Goal: Task Accomplishment & Management: Manage account settings

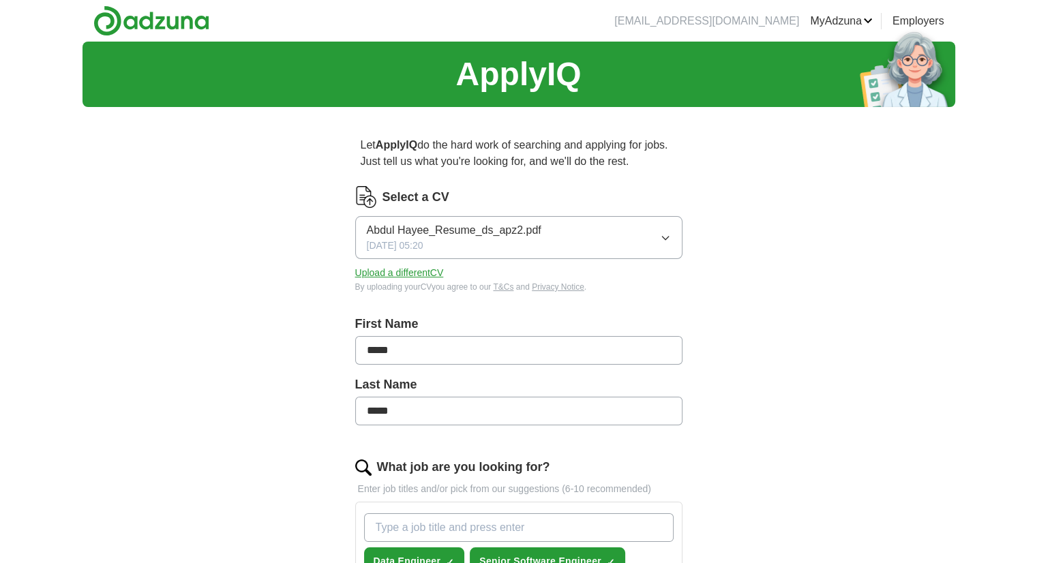
click at [161, 306] on div "ApplyIQ Let ApplyIQ do the hard work of searching and applying for jobs. Just t…" at bounding box center [519, 574] width 873 height 1065
click at [664, 233] on icon "button" at bounding box center [665, 238] width 11 height 11
click at [796, 369] on div "ApplyIQ Let ApplyIQ do the hard work of searching and applying for jobs. Just t…" at bounding box center [519, 574] width 873 height 1065
click at [415, 273] on button "Upload a different CV" at bounding box center [399, 273] width 89 height 14
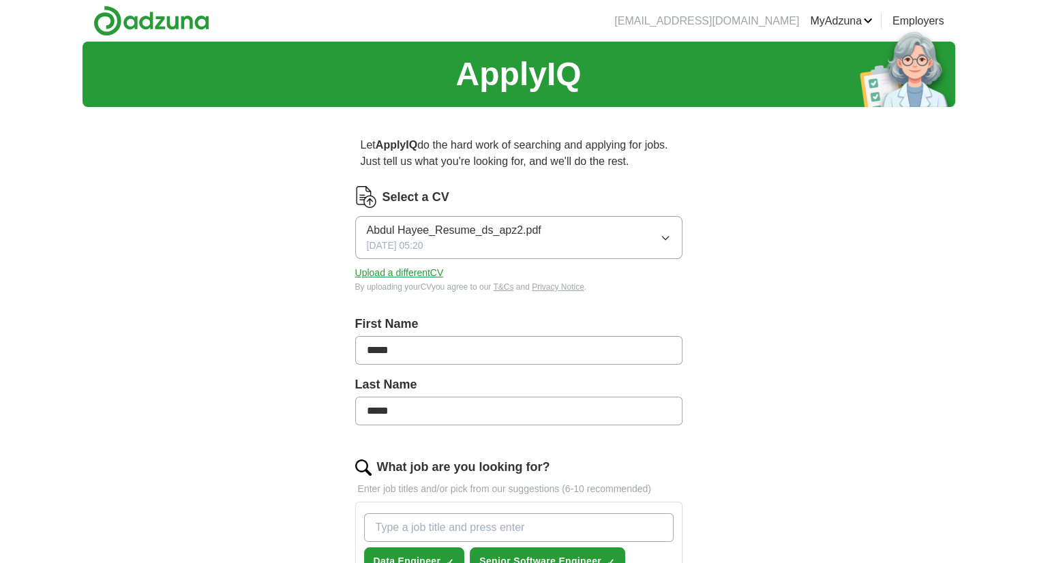
click at [670, 233] on icon "button" at bounding box center [665, 238] width 11 height 11
click at [867, 304] on div "ApplyIQ Let ApplyIQ do the hard work of searching and applying for jobs. Just t…" at bounding box center [519, 574] width 873 height 1065
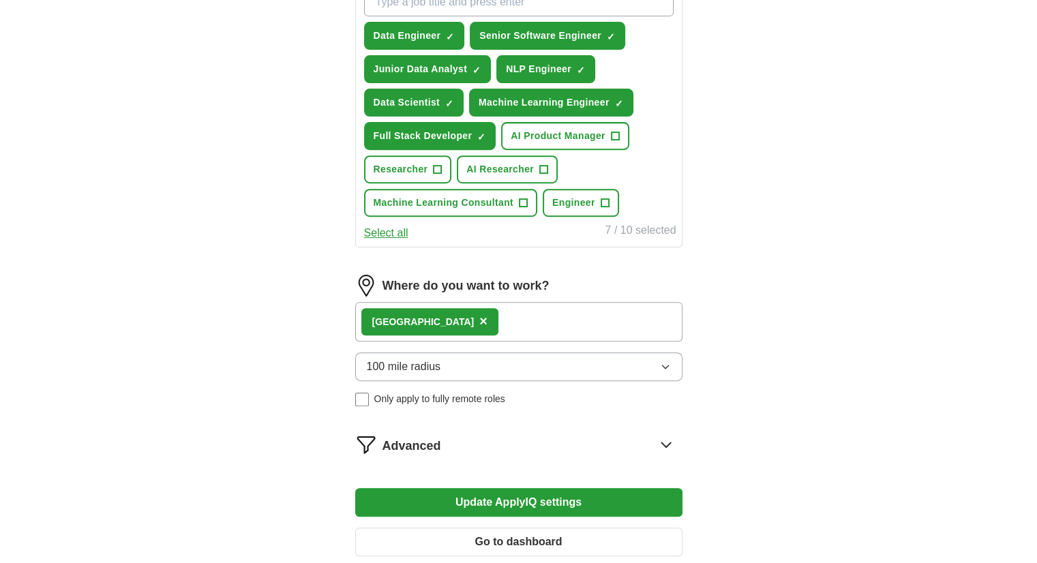
scroll to position [561, 0]
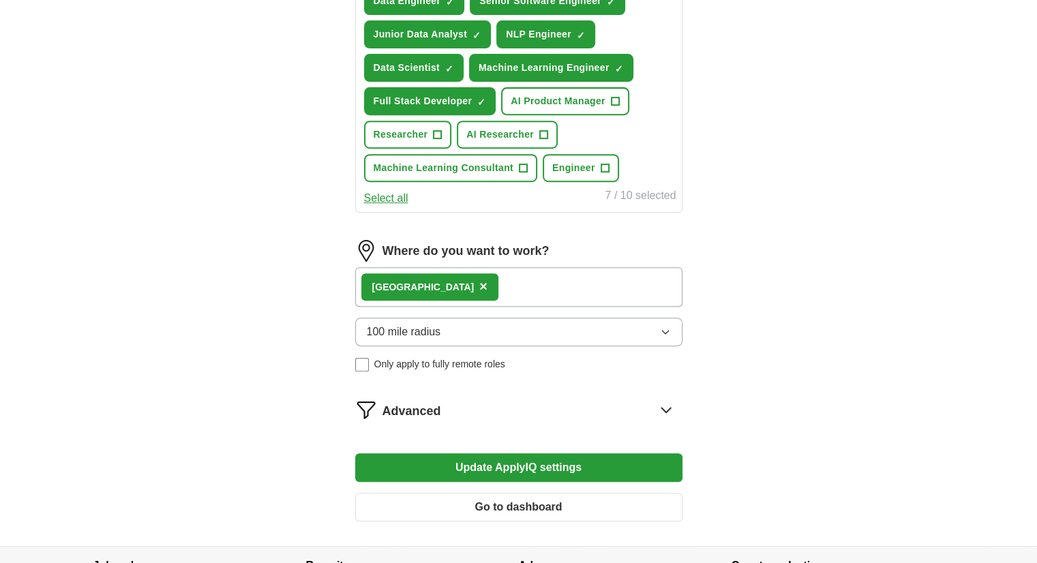
click at [606, 279] on div "London ×" at bounding box center [518, 287] width 327 height 40
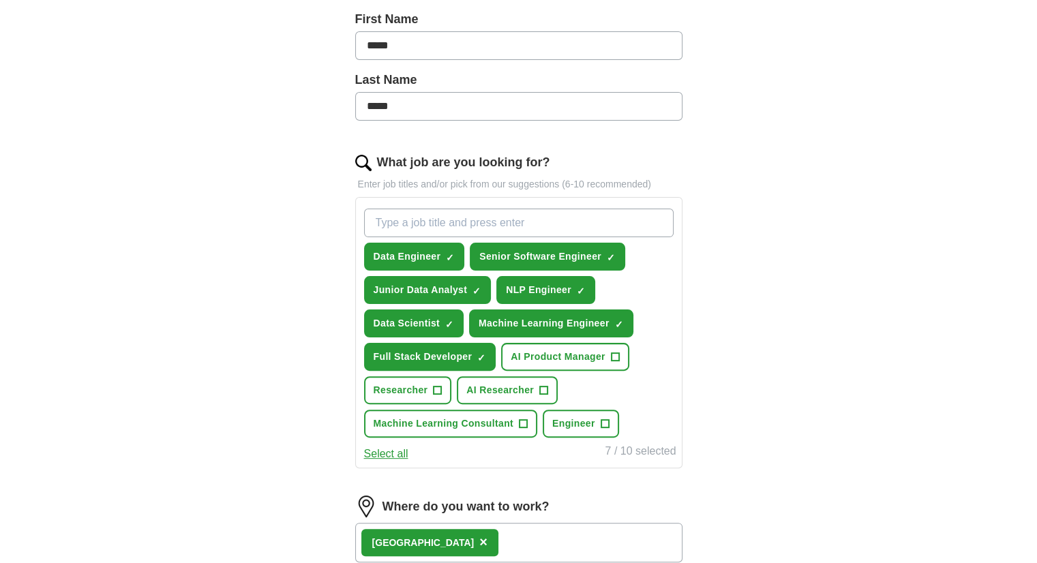
scroll to position [0, 0]
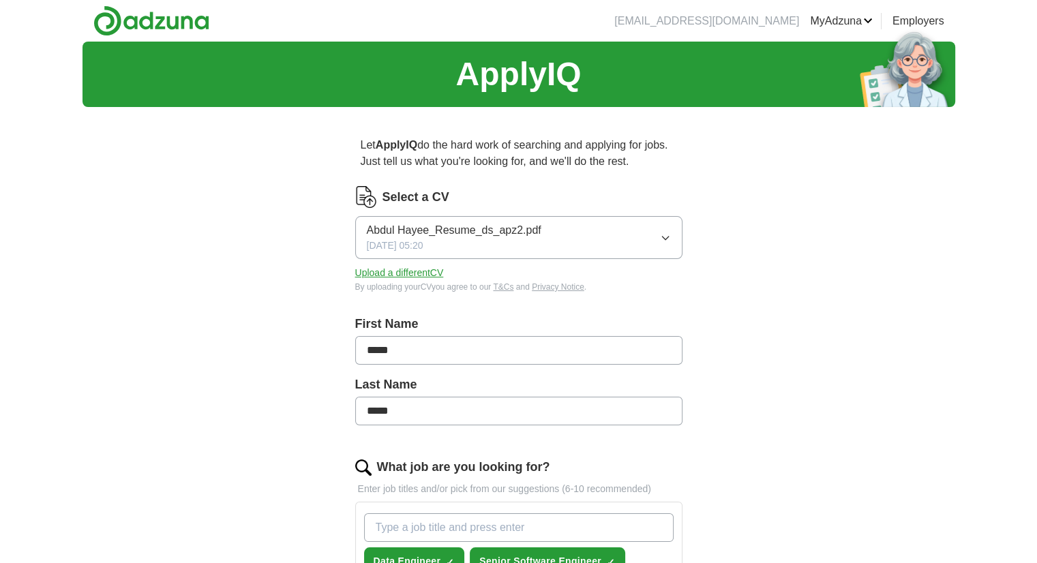
click at [405, 268] on button "Upload a different CV" at bounding box center [399, 273] width 89 height 14
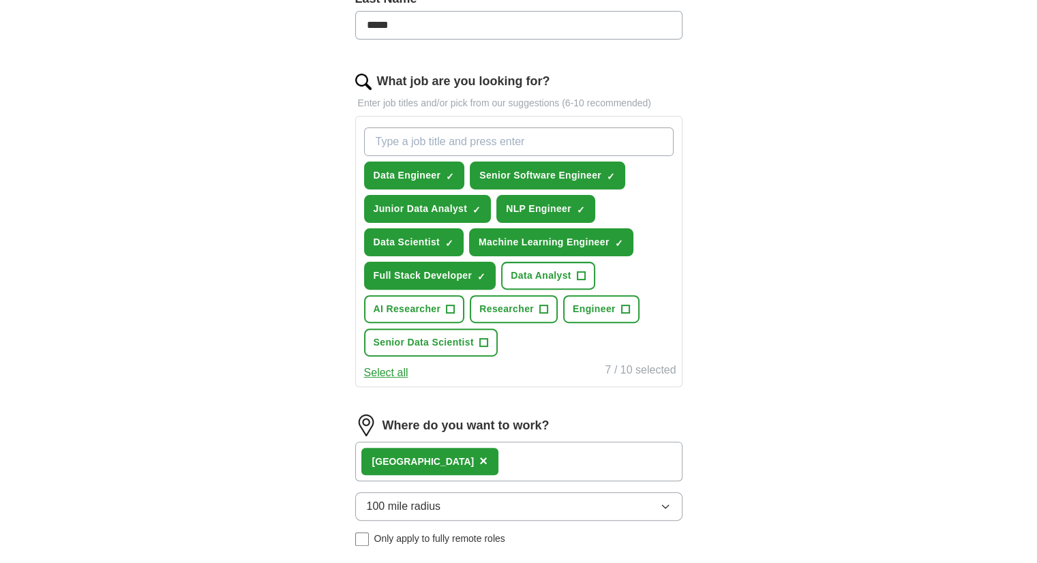
scroll to position [423, 0]
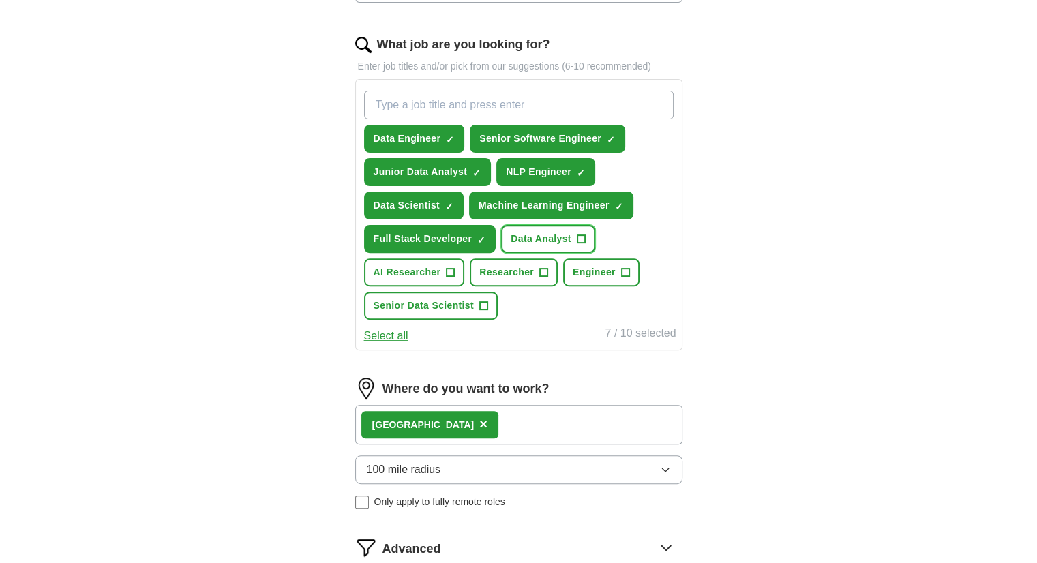
click at [578, 234] on span "+" at bounding box center [581, 239] width 8 height 11
click at [799, 276] on div "ApplyIQ Let ApplyIQ do the hard work of searching and applying for jobs. Just t…" at bounding box center [519, 151] width 873 height 1065
click at [884, 190] on div "ApplyIQ Let ApplyIQ do the hard work of searching and applying for jobs. Just t…" at bounding box center [519, 151] width 873 height 1065
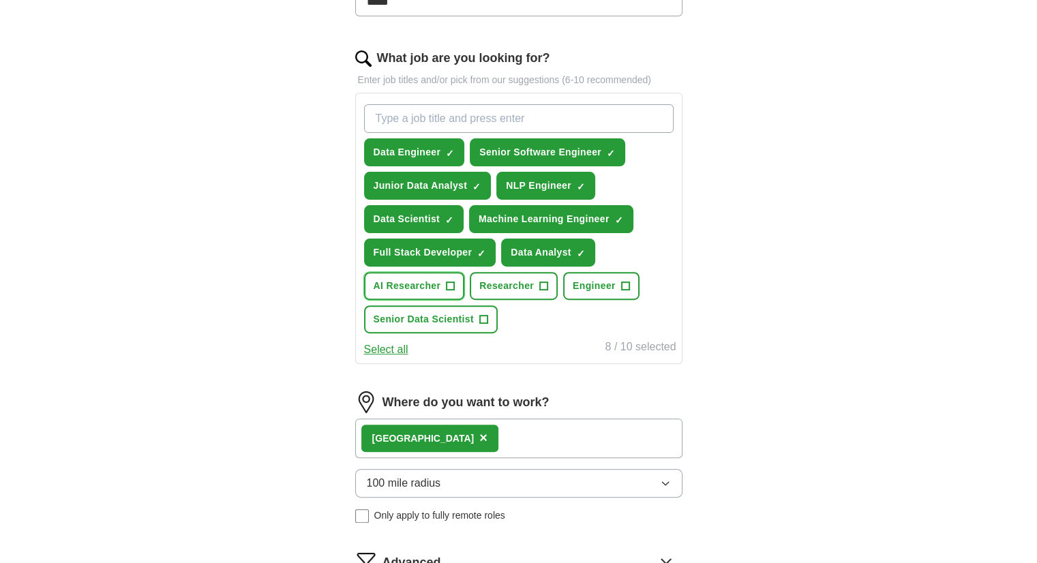
click at [451, 281] on span "+" at bounding box center [451, 286] width 8 height 11
click at [0, 0] on span "×" at bounding box center [0, 0] width 0 height 0
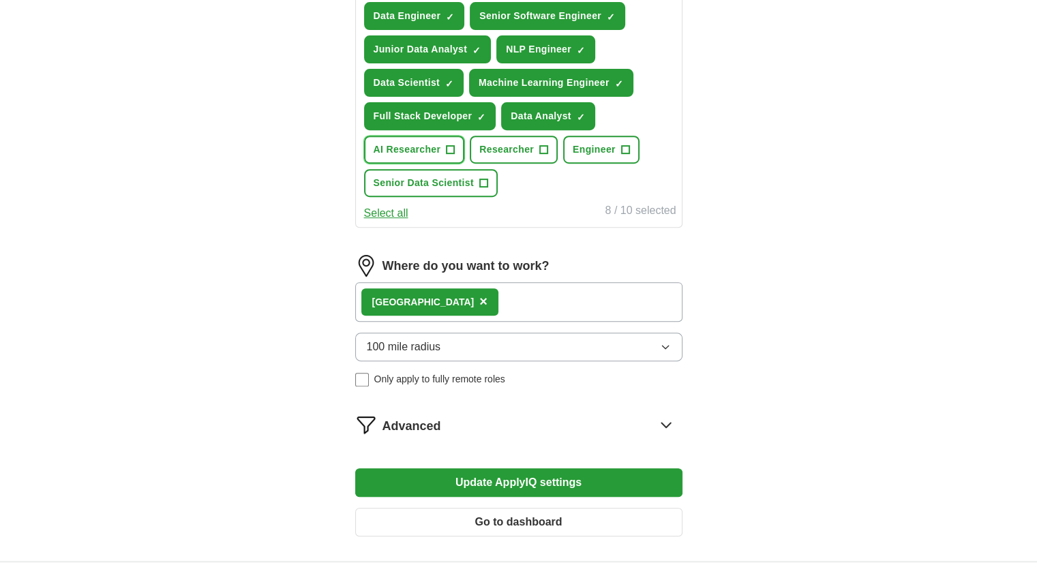
scroll to position [548, 0]
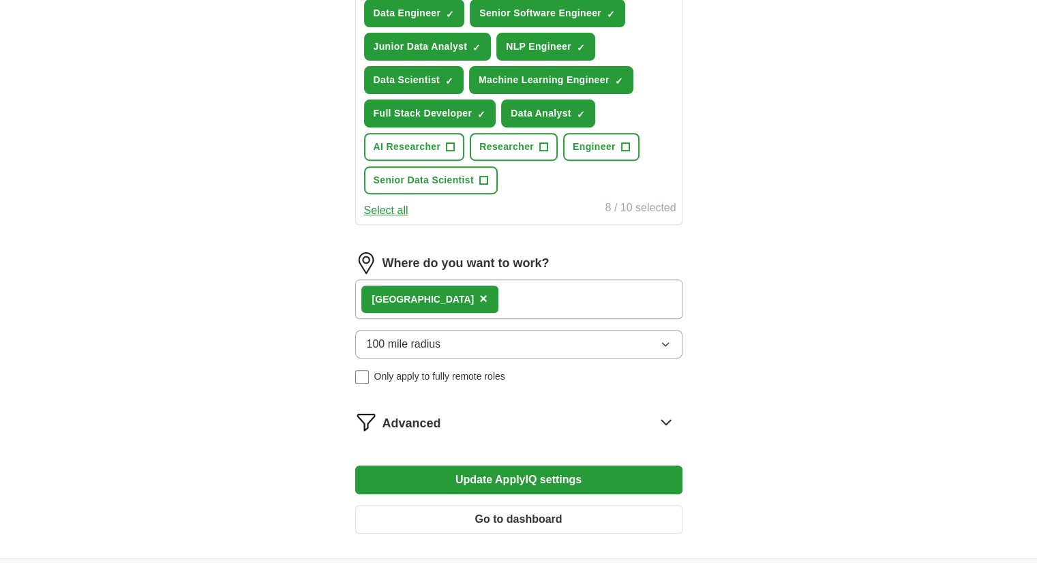
click at [485, 290] on div "London ×" at bounding box center [518, 300] width 327 height 40
click at [415, 417] on span "Advanced" at bounding box center [412, 424] width 59 height 18
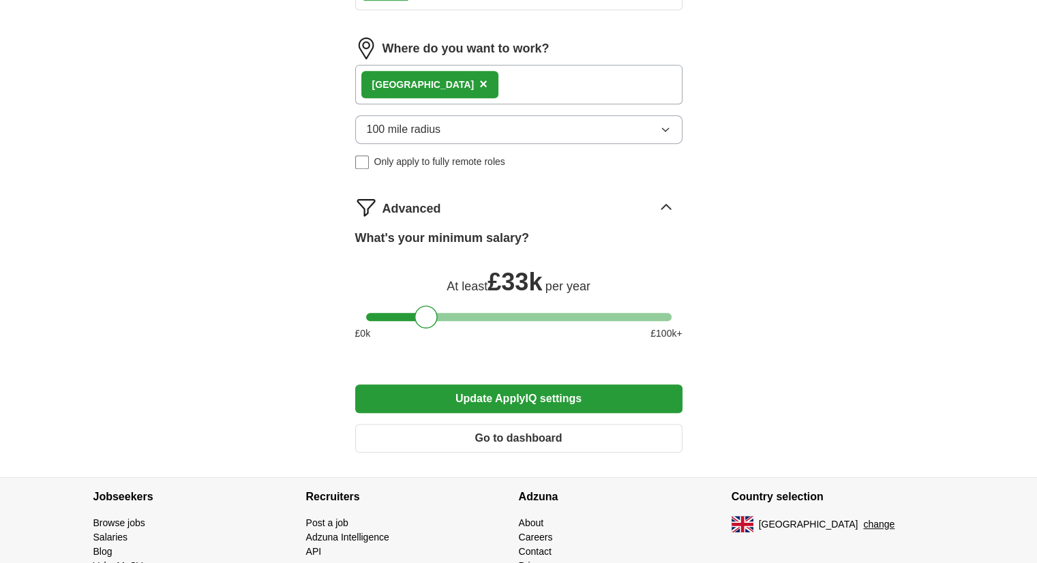
scroll to position [766, 0]
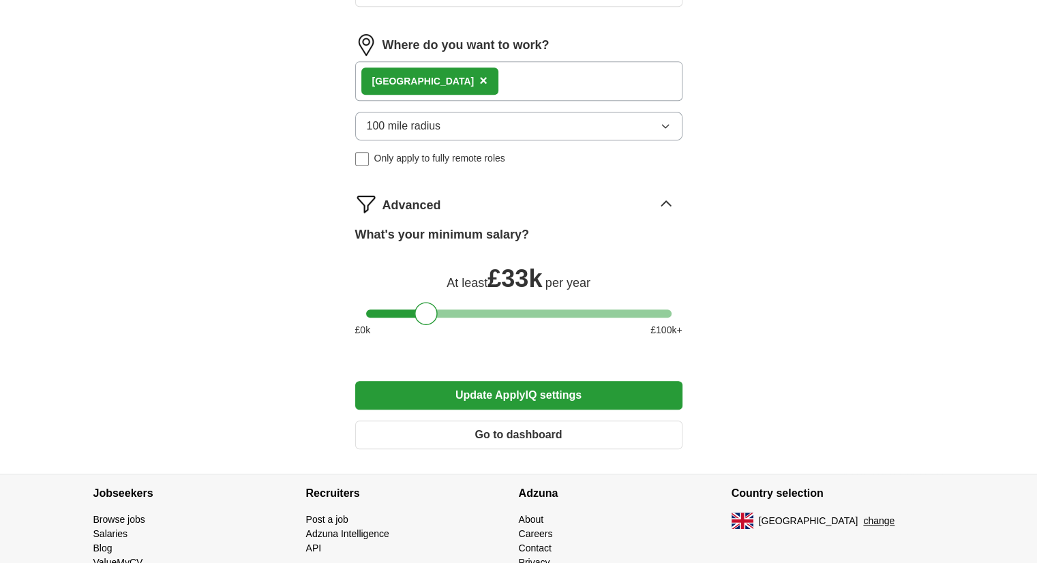
click at [663, 200] on icon at bounding box center [666, 204] width 22 height 22
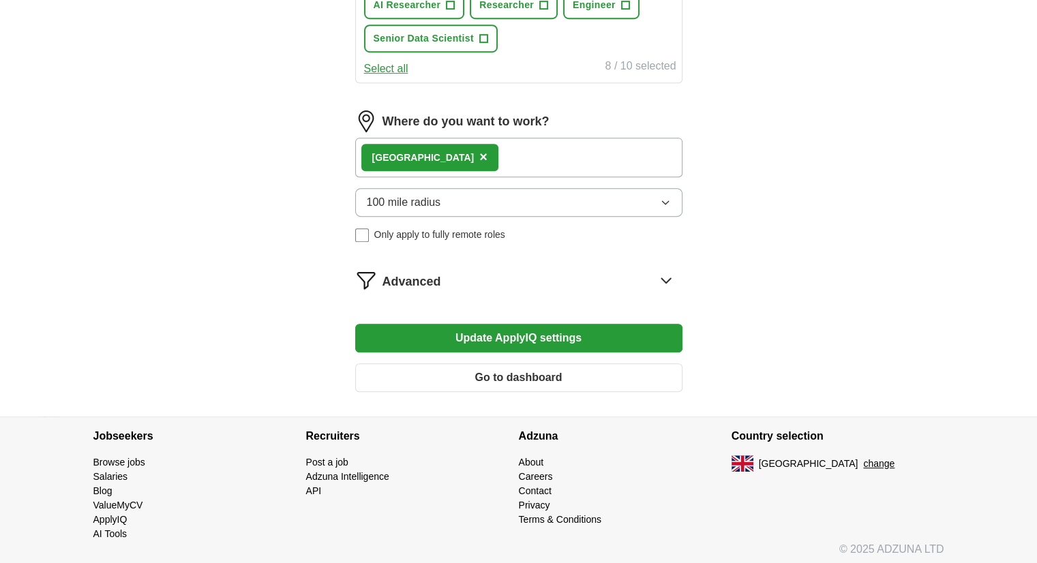
click at [516, 332] on button "Update ApplyIQ settings" at bounding box center [518, 338] width 327 height 29
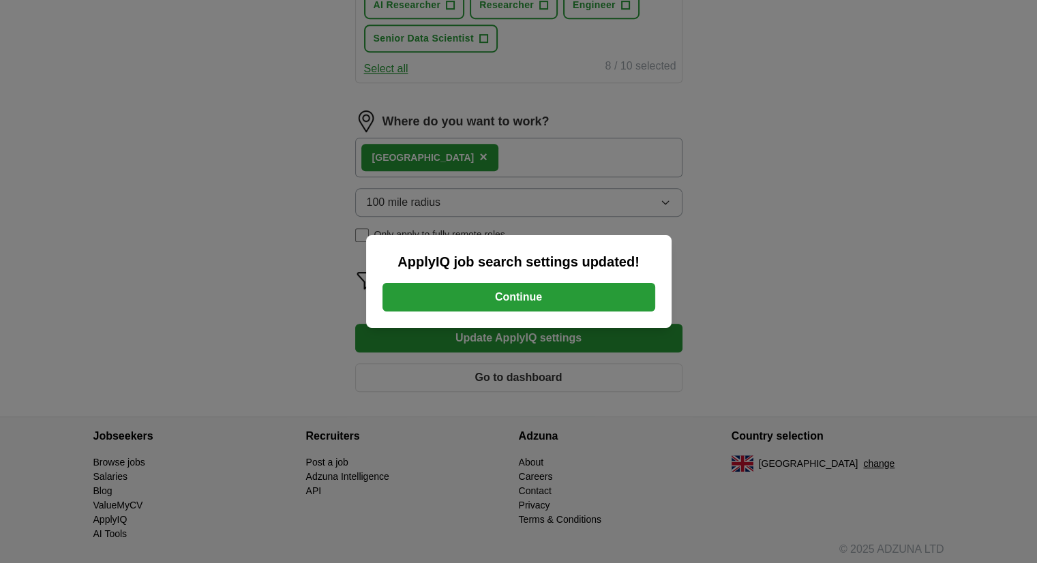
click at [586, 293] on button "Continue" at bounding box center [519, 297] width 273 height 29
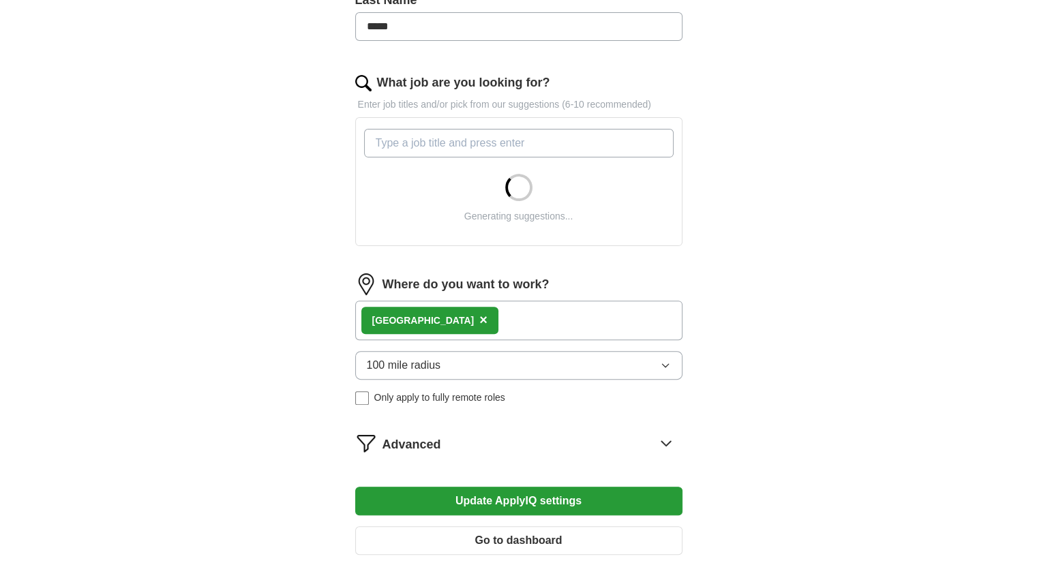
scroll to position [387, 0]
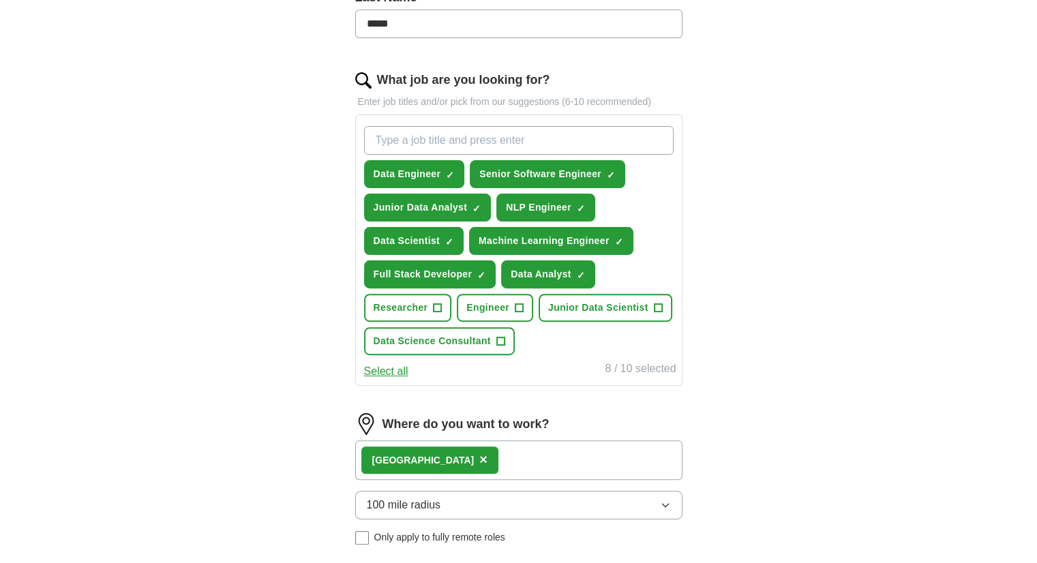
click at [479, 452] on span "×" at bounding box center [483, 459] width 8 height 15
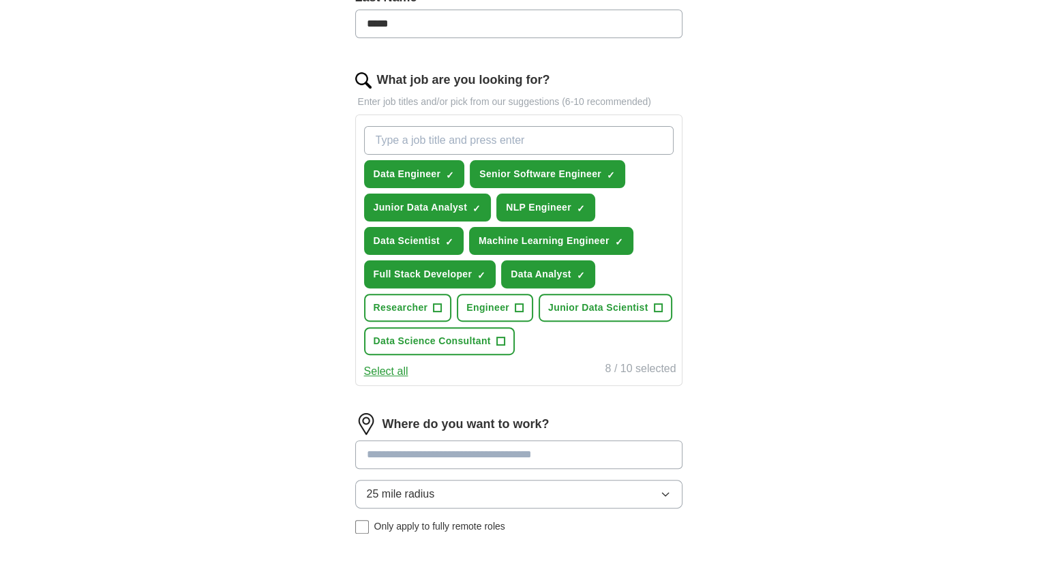
click at [434, 448] on input at bounding box center [518, 455] width 327 height 29
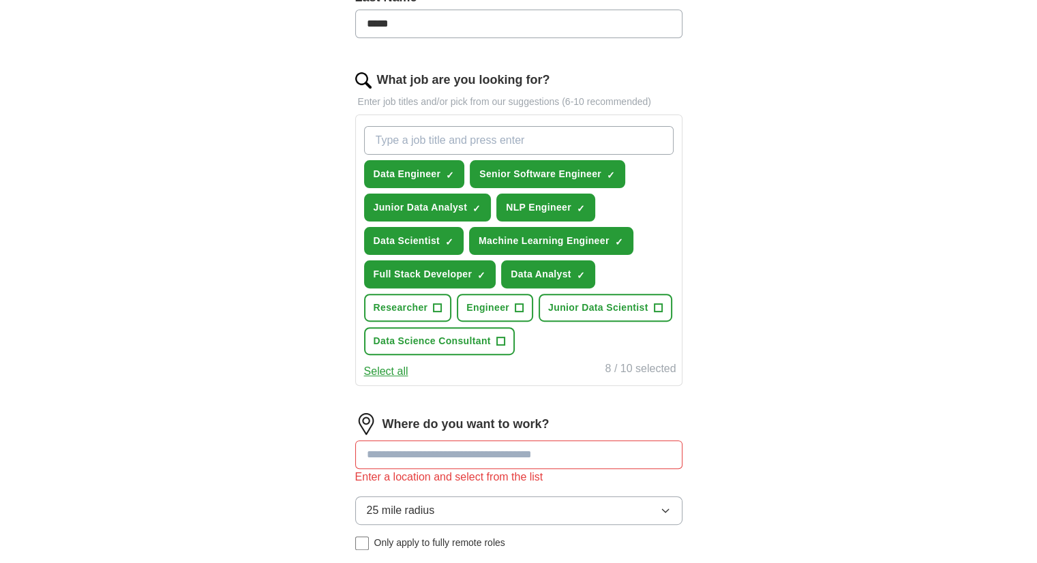
click at [270, 461] on div "ApplyIQ Let ApplyIQ do the hard work of searching and applying for jobs. Just t…" at bounding box center [519, 189] width 873 height 1071
click at [404, 443] on input at bounding box center [518, 455] width 327 height 29
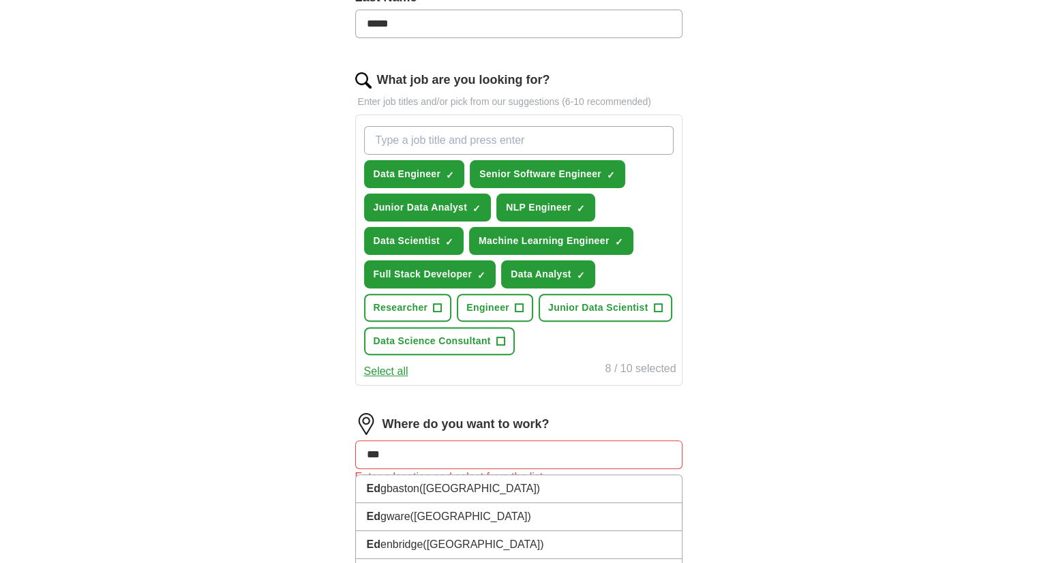
type input "****"
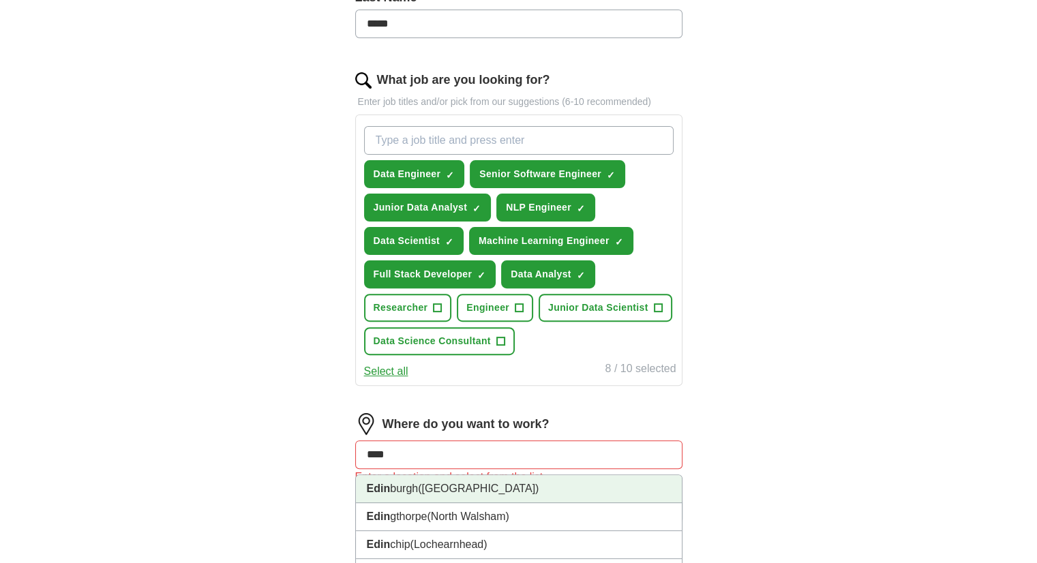
click at [490, 486] on li "Edin burgh (Scotland)" at bounding box center [519, 489] width 326 height 28
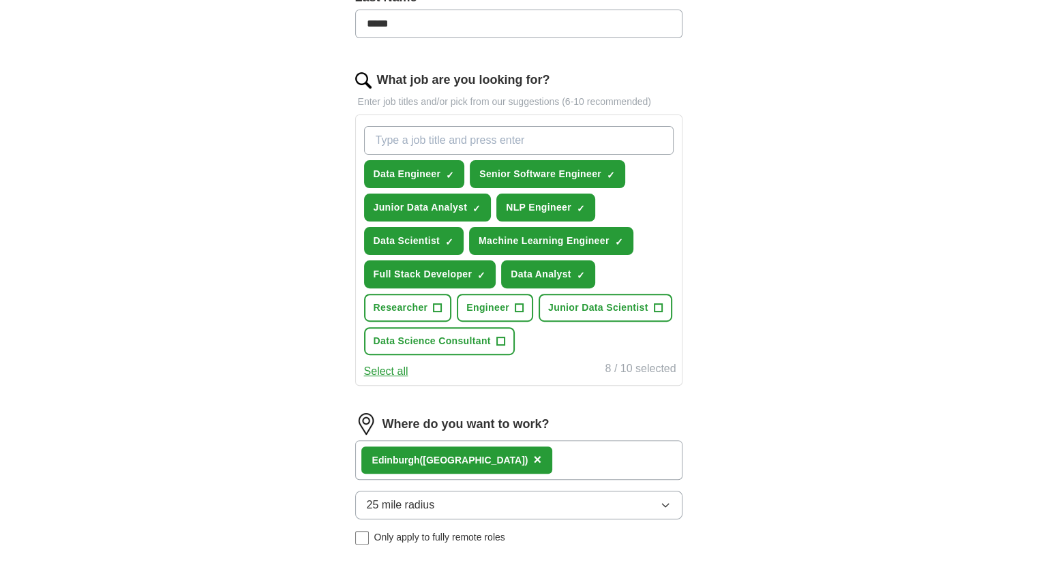
click at [421, 500] on span "25 mile radius" at bounding box center [401, 505] width 68 height 16
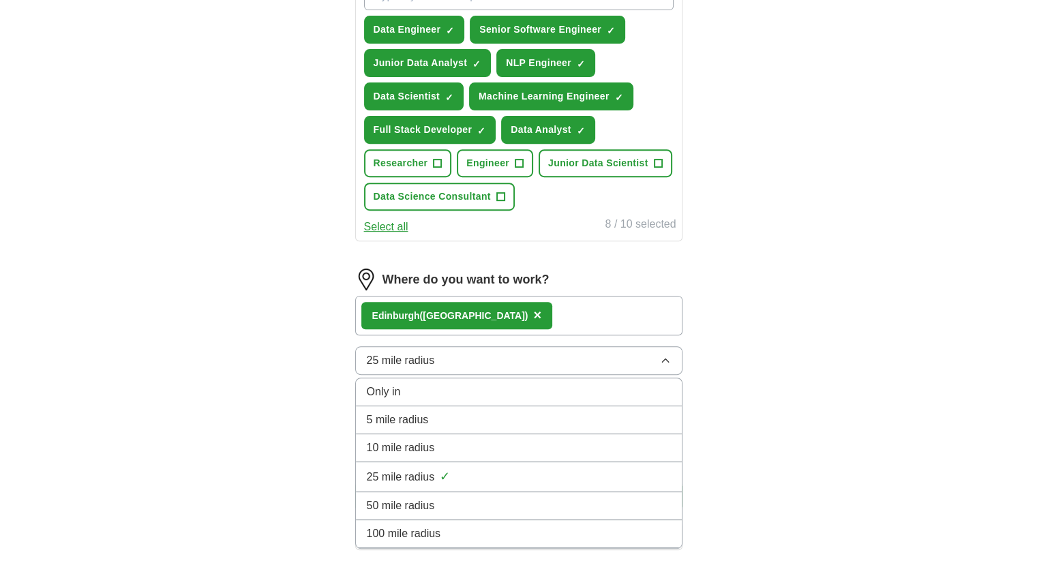
scroll to position [534, 0]
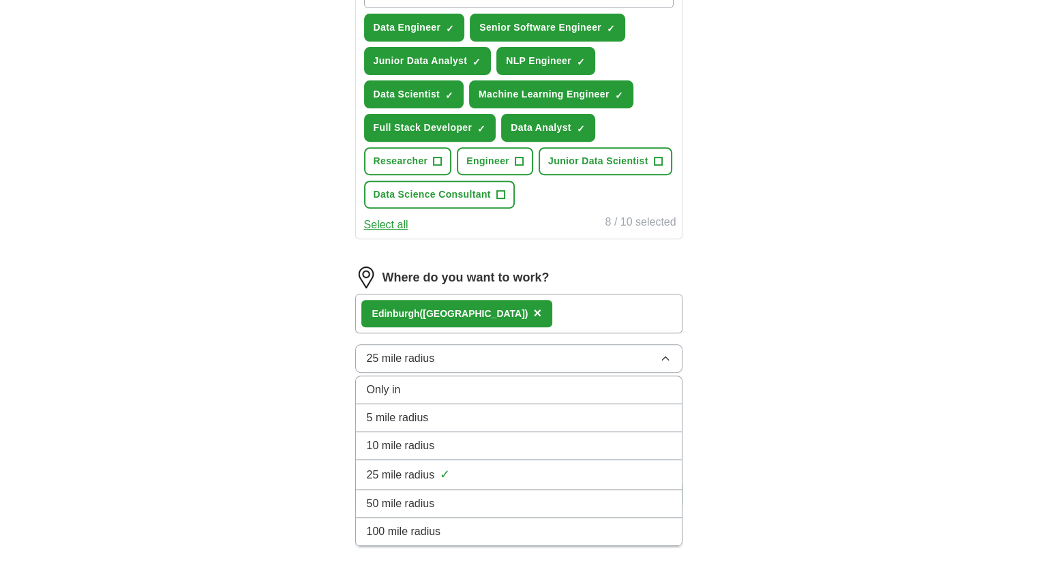
click at [403, 527] on span "100 mile radius" at bounding box center [404, 532] width 74 height 16
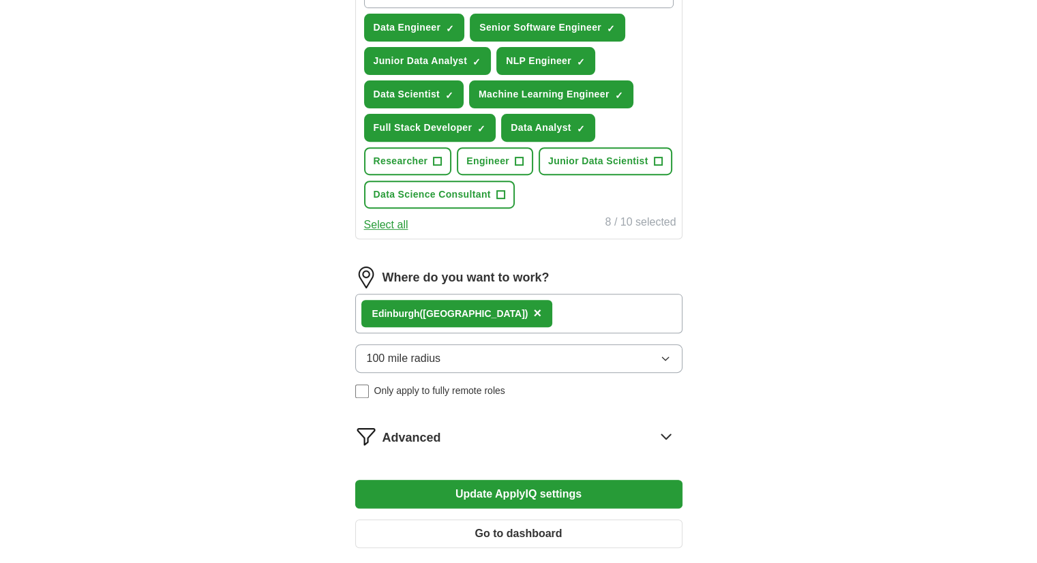
click at [231, 467] on div "ApplyIQ Let ApplyIQ do the hard work of searching and applying for jobs. Just t…" at bounding box center [519, 40] width 873 height 1065
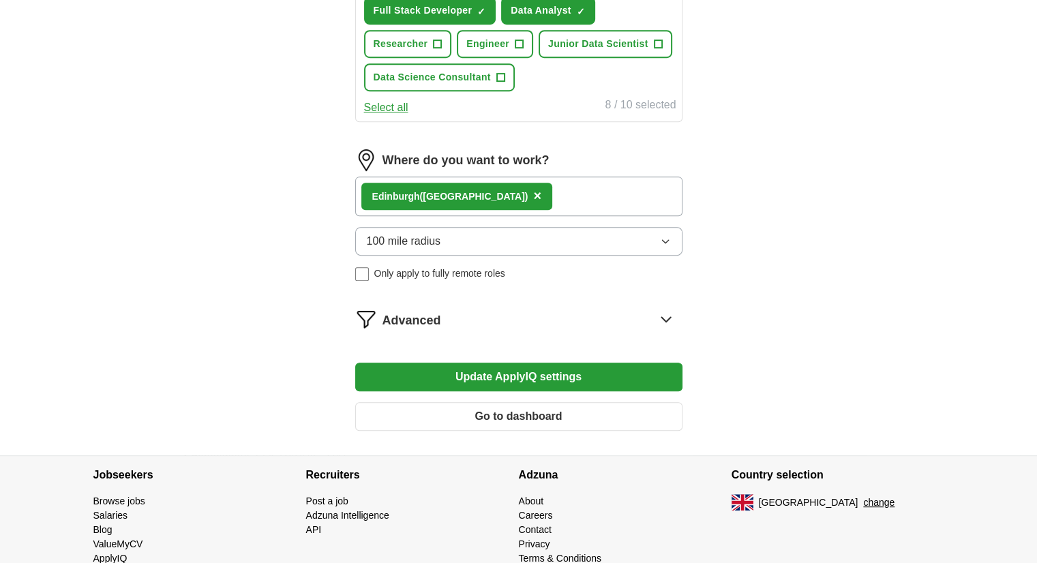
scroll to position [655, 0]
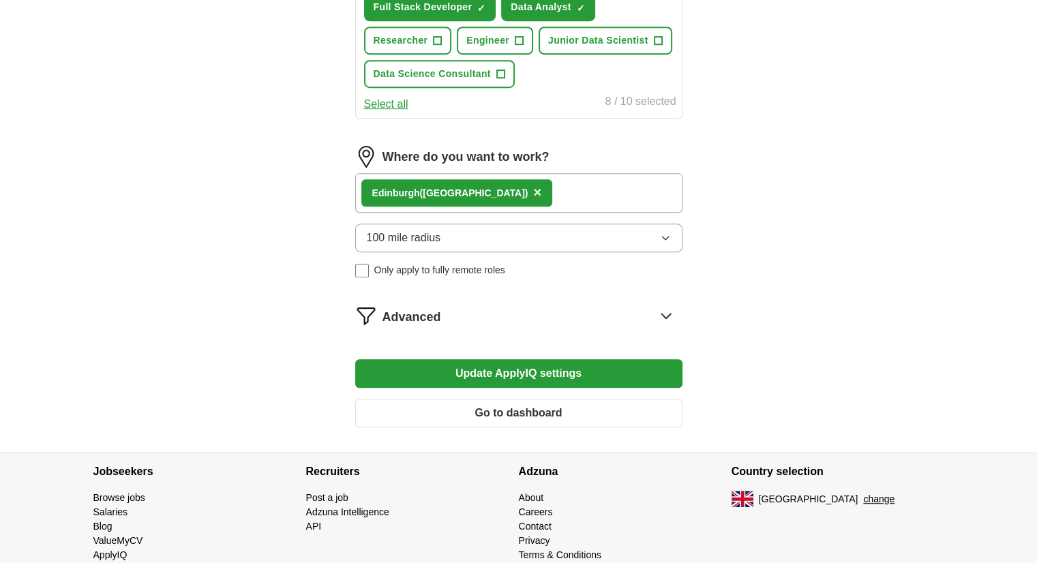
click at [535, 186] on div "Edin burgh (Scotland) ×" at bounding box center [518, 193] width 327 height 40
click at [533, 186] on span "×" at bounding box center [537, 192] width 8 height 15
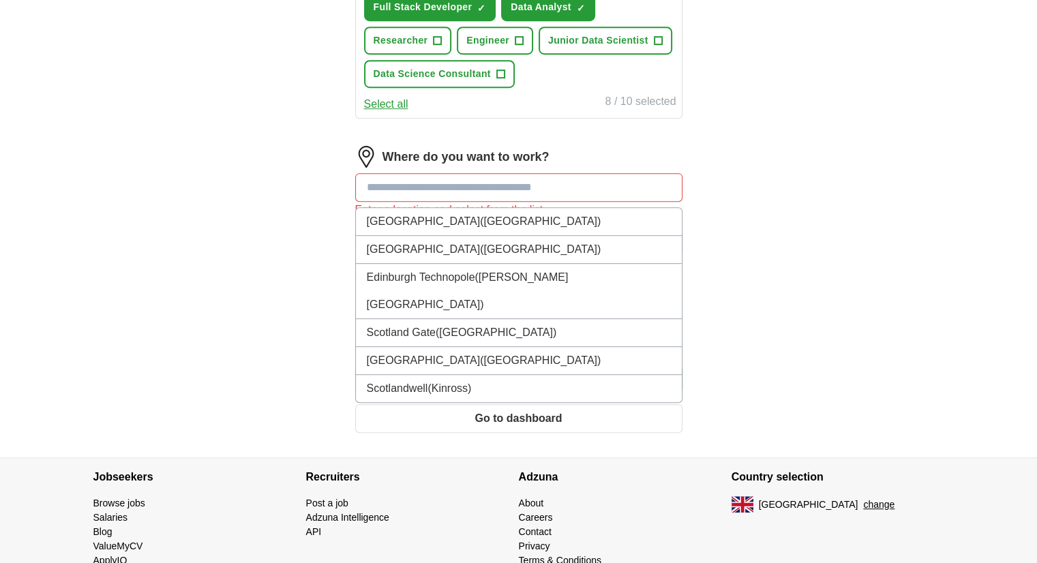
click at [464, 179] on input at bounding box center [518, 187] width 327 height 29
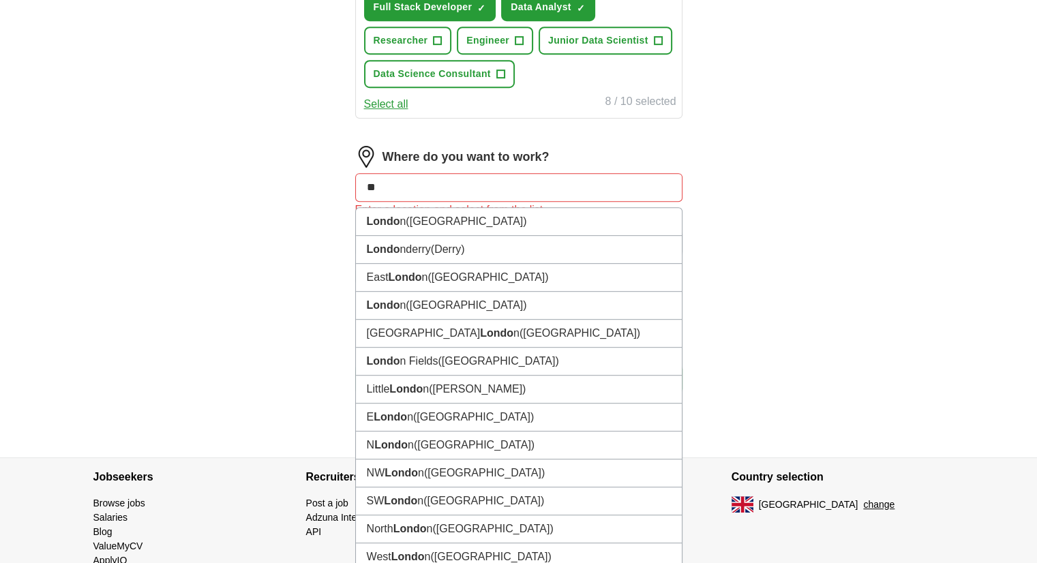
type input "*"
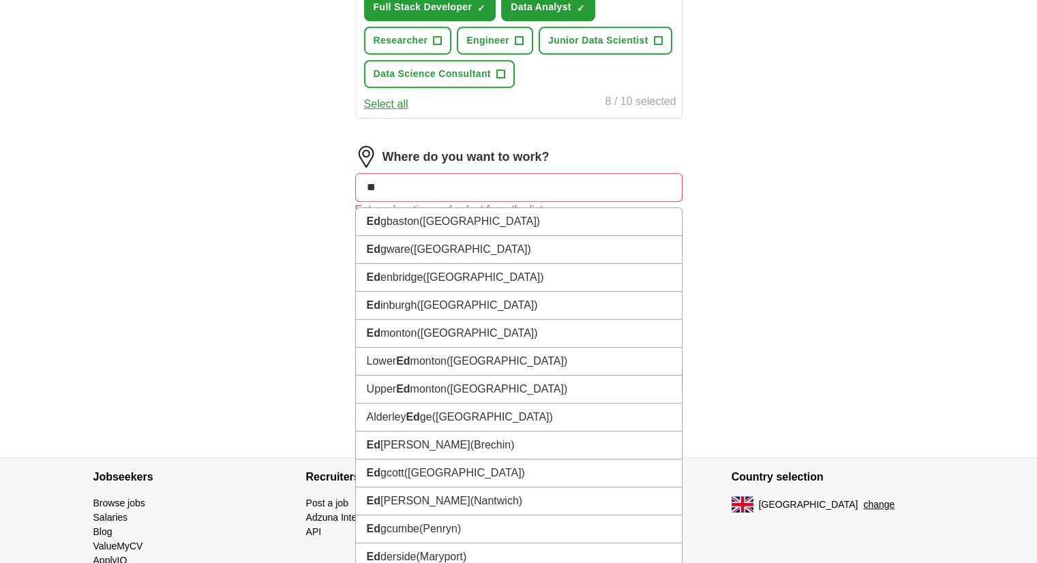
type input "***"
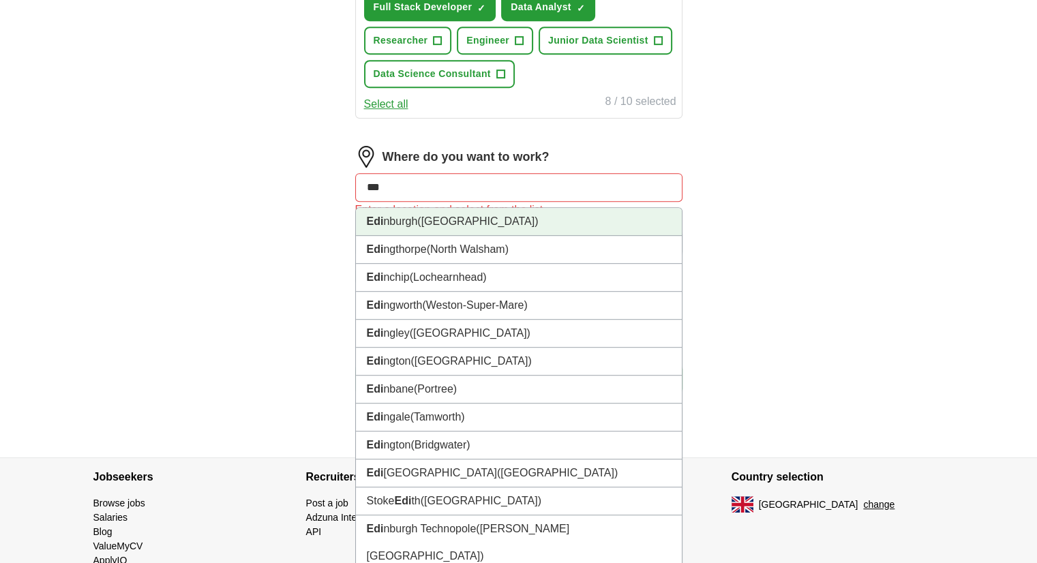
click at [444, 218] on span "(Scotland)" at bounding box center [477, 221] width 121 height 12
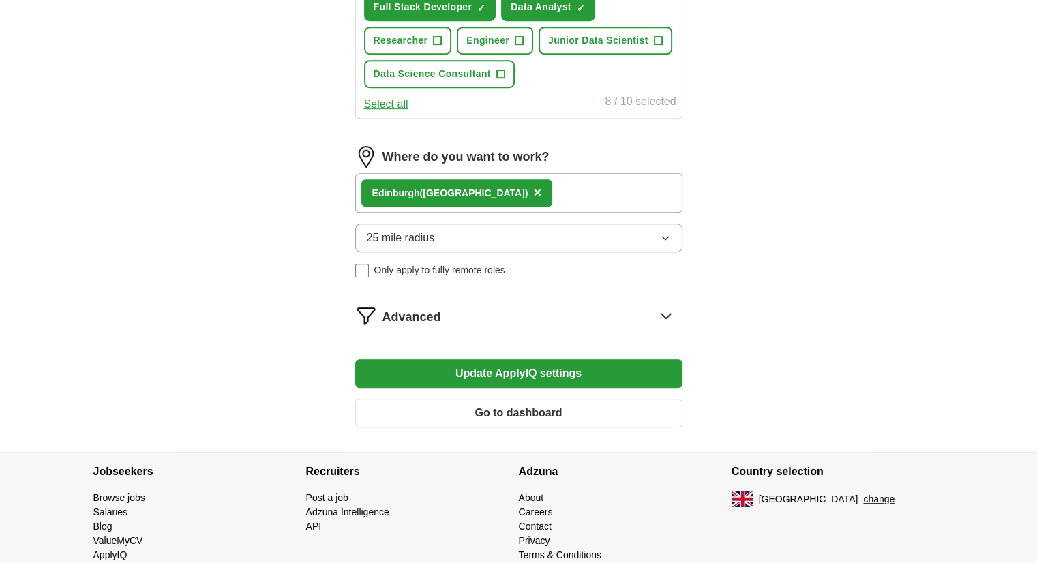
click at [441, 224] on button "25 mile radius" at bounding box center [518, 238] width 327 height 29
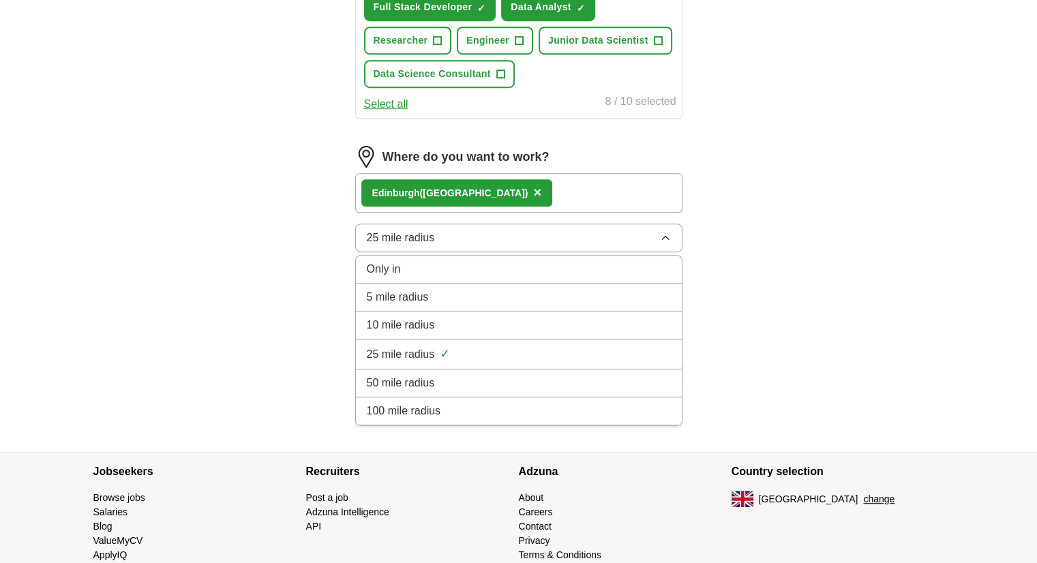
click at [403, 406] on span "100 mile radius" at bounding box center [404, 411] width 74 height 16
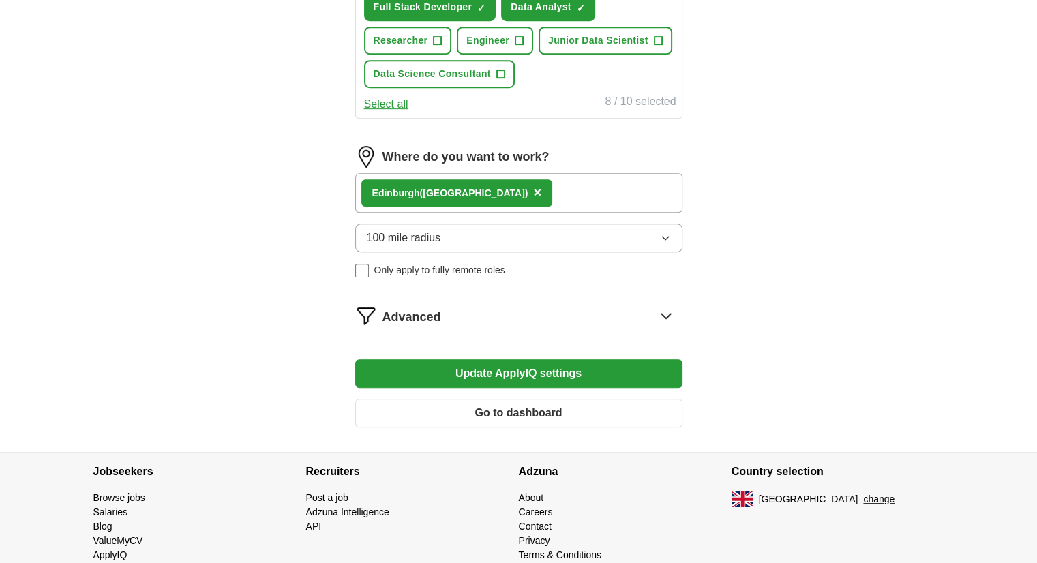
click at [433, 370] on button "Update ApplyIQ settings" at bounding box center [518, 373] width 327 height 29
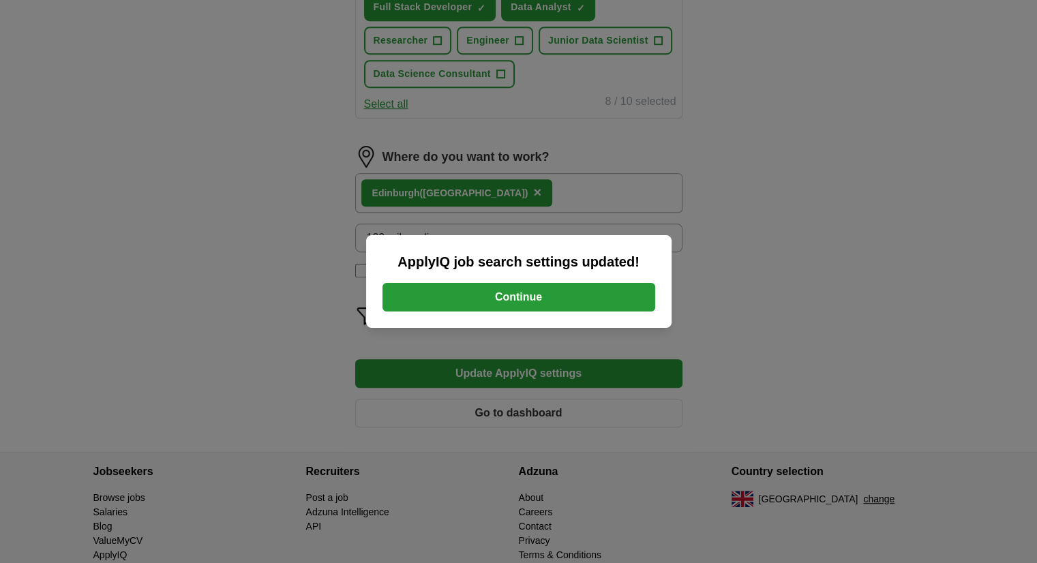
click at [443, 296] on button "Continue" at bounding box center [519, 297] width 273 height 29
